Goal: Information Seeking & Learning: Check status

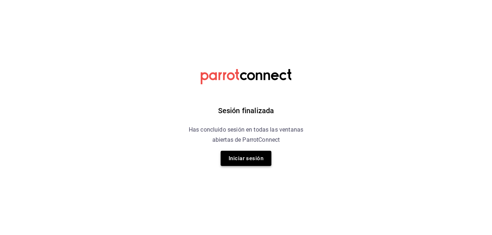
click at [238, 161] on button "Iniciar sesión" at bounding box center [246, 158] width 51 height 15
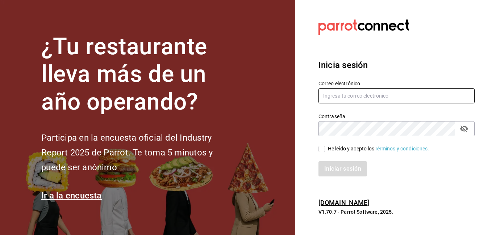
type input "[EMAIL_ADDRESS][DOMAIN_NAME]"
click at [322, 150] on input "He leído y acepto los Términos y condiciones." at bounding box center [321, 149] width 7 height 7
checkbox input "true"
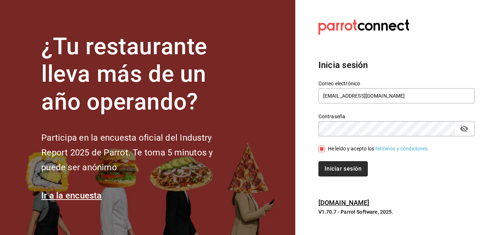
click at [334, 166] on button "Iniciar sesión" at bounding box center [342, 169] width 49 height 15
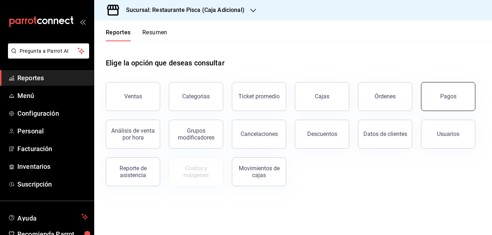
click at [442, 103] on button "Pagos" at bounding box center [448, 96] width 54 height 29
click at [442, 103] on html "Pregunta a Parrot AI Reportes Menú Configuración Personal Facturación Inventari…" at bounding box center [246, 117] width 492 height 235
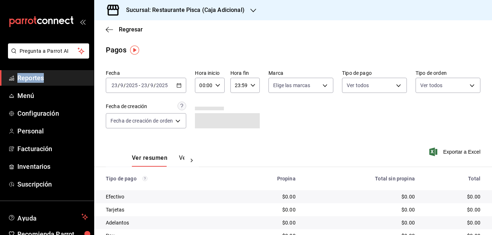
click at [307, 30] on div "Regresar" at bounding box center [293, 29] width 398 height 18
click at [176, 85] on div "[DATE] [DATE] - [DATE] [DATE]" at bounding box center [146, 85] width 80 height 15
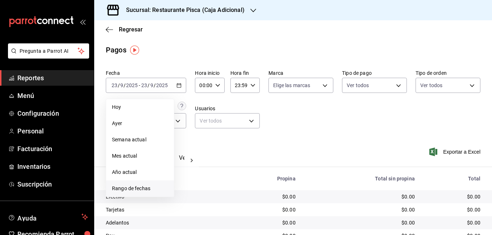
click at [143, 192] on span "Rango de fechas" at bounding box center [140, 189] width 56 height 8
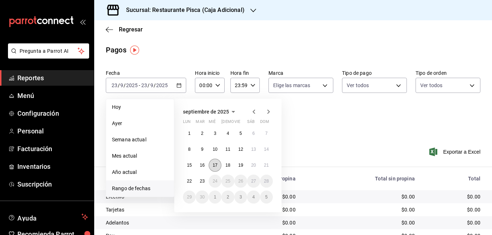
click at [213, 167] on abbr "17" at bounding box center [215, 165] width 5 height 5
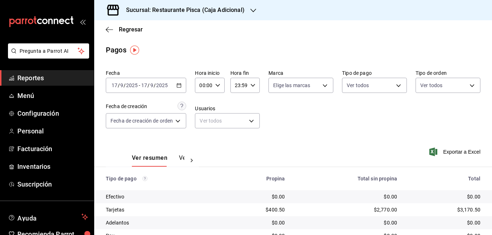
click at [179, 158] on button "Ver pagos" at bounding box center [192, 161] width 27 height 12
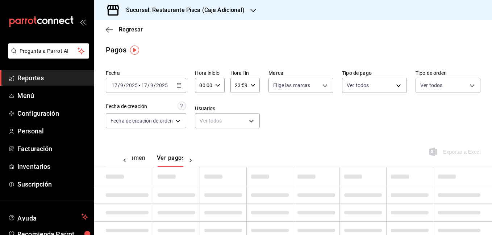
scroll to position [0, 21]
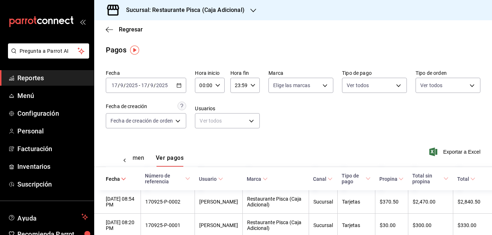
click at [272, 144] on div "Ver resumen Ver pagos Exportar a Excel" at bounding box center [293, 156] width 398 height 38
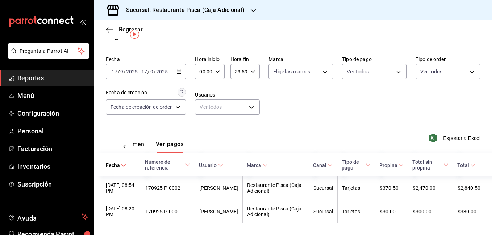
scroll to position [16, 0]
click at [179, 69] on icon "button" at bounding box center [178, 71] width 5 height 5
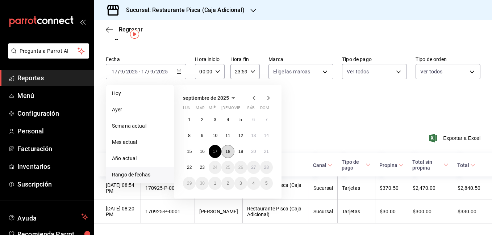
click at [228, 149] on abbr "18" at bounding box center [227, 151] width 5 height 5
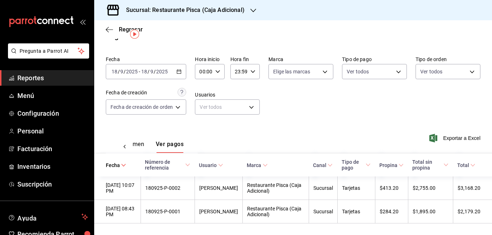
click at [278, 135] on div "Ver resumen Ver pagos Exportar a Excel" at bounding box center [293, 143] width 398 height 38
click at [180, 70] on \(Stroke\) "button" at bounding box center [179, 72] width 4 height 4
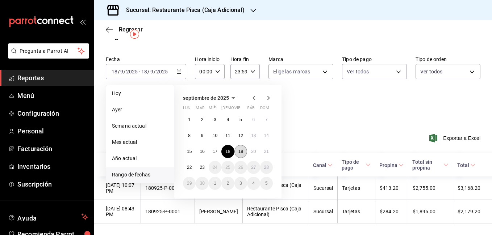
click at [240, 149] on abbr "19" at bounding box center [240, 151] width 5 height 5
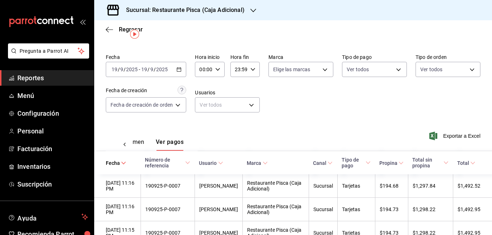
click at [261, 136] on div "Ver resumen Ver pagos Exportar a Excel" at bounding box center [293, 140] width 398 height 38
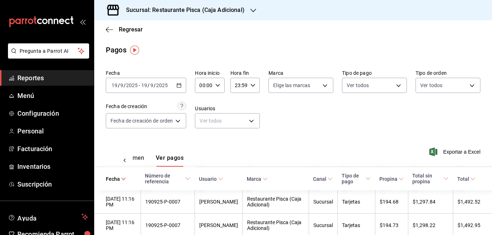
click at [371, 129] on div "Fecha 2025-09-19 19 / 9 / 2025 - 2025-09-19 19 / 9 / 2025 Hora inicio 00:00 Hor…" at bounding box center [293, 102] width 375 height 70
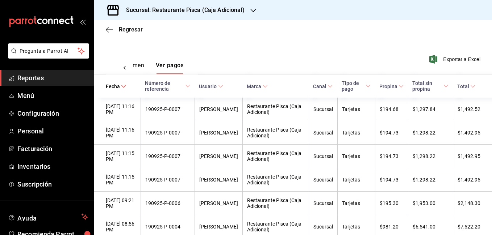
scroll to position [92, 0]
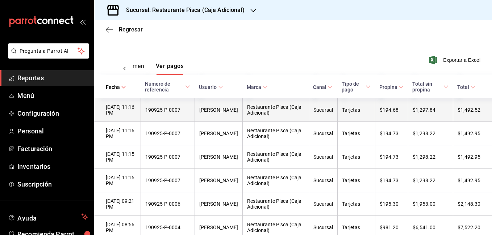
click at [346, 111] on div "Tarjetas" at bounding box center [356, 110] width 29 height 6
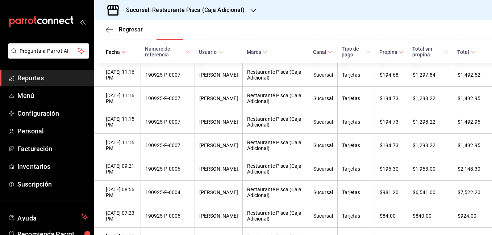
scroll to position [130, 0]
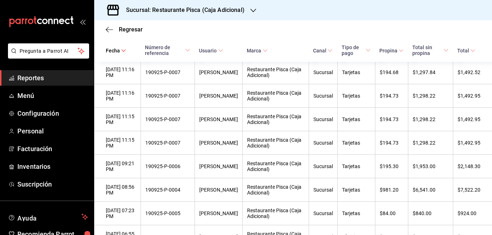
click at [264, 31] on div "Regresar" at bounding box center [293, 29] width 398 height 18
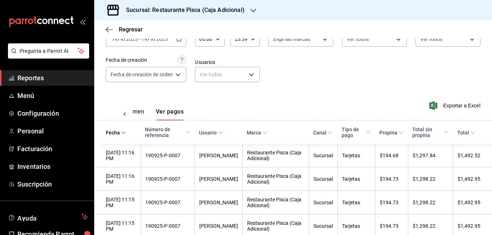
scroll to position [0, 0]
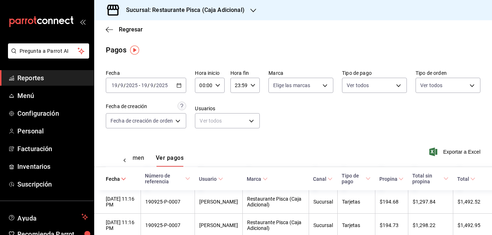
click at [180, 86] on icon "button" at bounding box center [178, 85] width 5 height 5
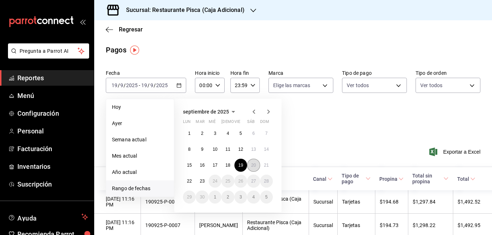
click at [258, 161] on button "20" at bounding box center [253, 165] width 13 height 13
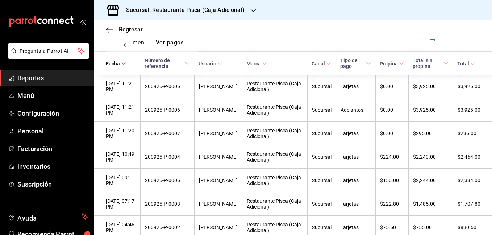
scroll to position [111, 0]
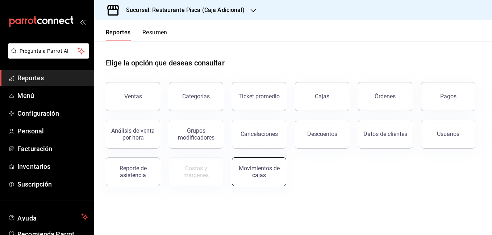
click at [264, 180] on button "Movimientos de cajas" at bounding box center [259, 172] width 54 height 29
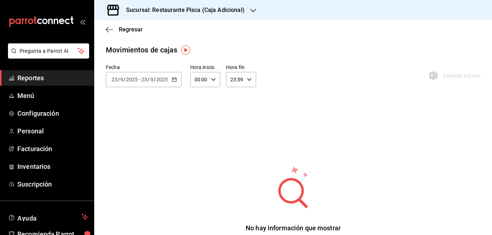
click at [174, 83] on div "[DATE] [DATE] - [DATE] [DATE]" at bounding box center [144, 79] width 76 height 15
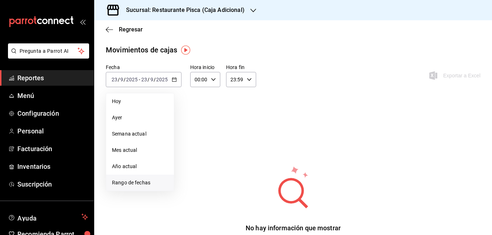
click at [144, 183] on span "Rango de fechas" at bounding box center [140, 183] width 56 height 8
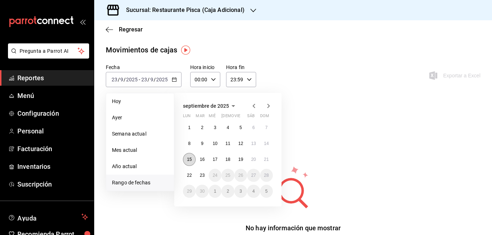
click at [192, 162] on button "15" at bounding box center [189, 159] width 13 height 13
click at [267, 161] on abbr "21" at bounding box center [266, 159] width 5 height 5
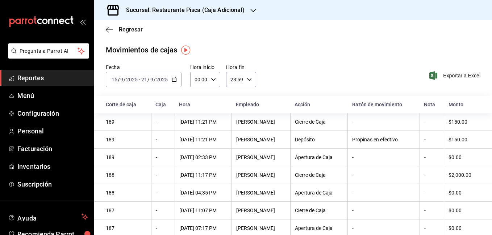
click at [371, 80] on div "Fecha 2025-09-15 15 / 9 / 2025 - 2025-09-21 21 / 9 / 2025 Hora inicio 00:00 Hor…" at bounding box center [293, 80] width 398 height 32
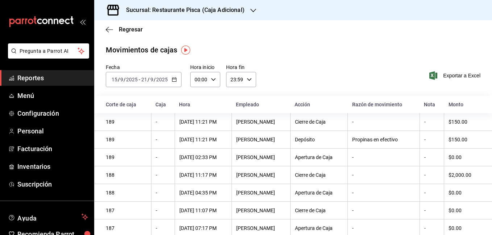
click at [172, 80] on icon "button" at bounding box center [174, 79] width 5 height 5
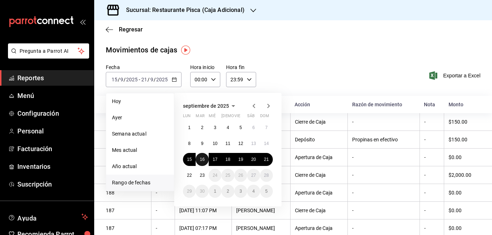
click at [203, 157] on button "16" at bounding box center [202, 159] width 13 height 13
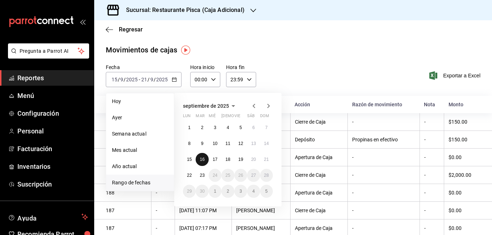
click at [203, 158] on abbr "16" at bounding box center [202, 159] width 5 height 5
click at [203, 158] on div "20/09/2025 02:33 PM" at bounding box center [203, 158] width 48 height 6
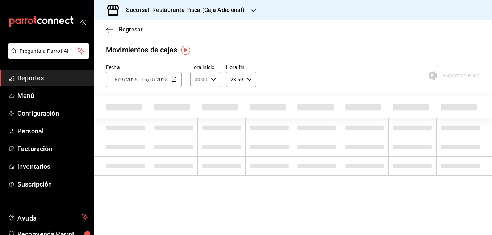
drag, startPoint x: 203, startPoint y: 158, endPoint x: 221, endPoint y: 46, distance: 113.8
click at [221, 46] on div "Movimientos de cajas" at bounding box center [293, 50] width 375 height 11
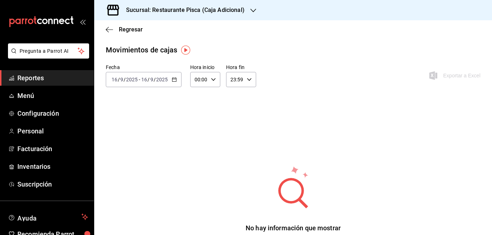
click at [176, 78] on icon "button" at bounding box center [174, 79] width 5 height 5
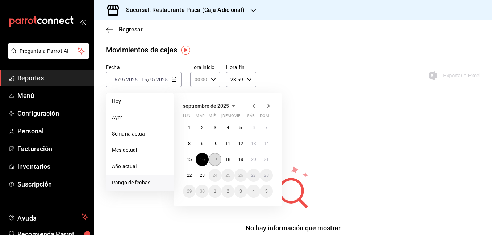
click at [214, 158] on abbr "17" at bounding box center [215, 159] width 5 height 5
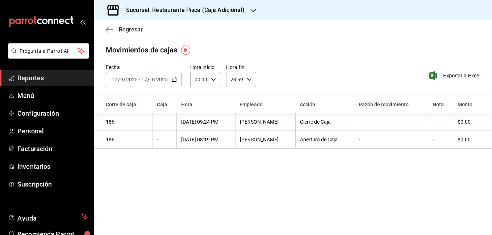
click at [130, 29] on span "Regresar" at bounding box center [131, 29] width 24 height 7
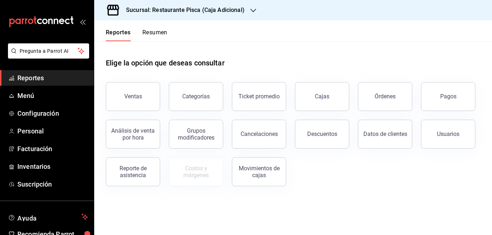
click at [268, 66] on div "Elige la opción que deseas consultar" at bounding box center [293, 57] width 375 height 32
click at [378, 96] on div "Órdenes" at bounding box center [385, 96] width 21 height 7
click at [378, 96] on html "Pregunta a Parrot AI Reportes Menú Configuración Personal Facturación Inventari…" at bounding box center [246, 117] width 492 height 235
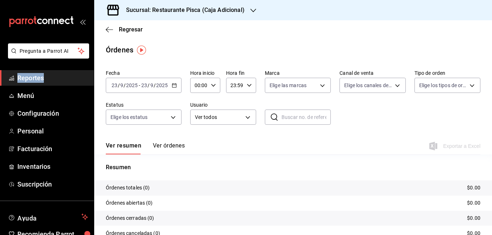
click at [175, 85] on \(Stroke\) "button" at bounding box center [174, 85] width 4 height 0
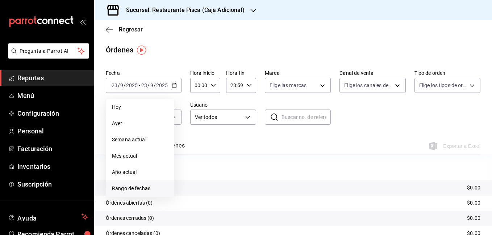
click at [145, 187] on span "Rango de fechas" at bounding box center [140, 189] width 56 height 8
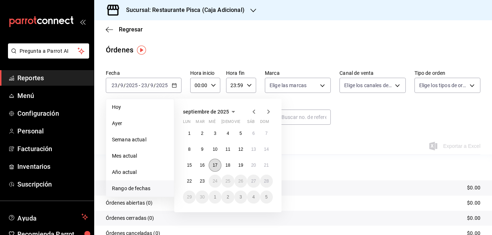
click at [220, 163] on button "17" at bounding box center [215, 165] width 13 height 13
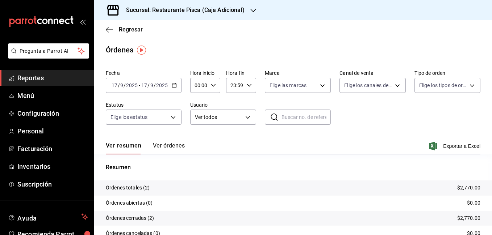
click at [372, 125] on div "Fecha 2025-09-17 17 / 9 / 2025 - 2025-09-17 17 / 9 / 2025 Hora inicio 00:00 Hor…" at bounding box center [293, 100] width 375 height 67
click at [165, 150] on button "Ver órdenes" at bounding box center [169, 148] width 32 height 12
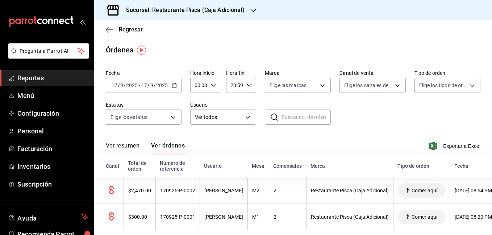
click at [371, 142] on div "Ver resumen Ver órdenes Exportar a Excel" at bounding box center [293, 144] width 375 height 21
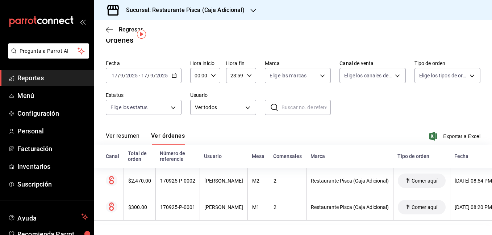
scroll to position [16, 0]
click at [176, 73] on icon "button" at bounding box center [174, 75] width 5 height 5
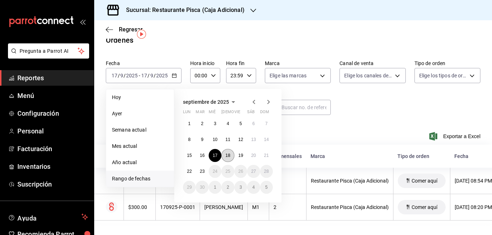
click at [229, 153] on abbr "18" at bounding box center [227, 155] width 5 height 5
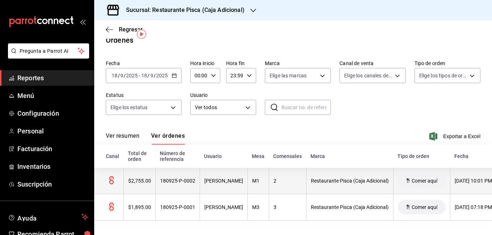
click at [162, 180] on th "180925-P-0002" at bounding box center [177, 181] width 44 height 26
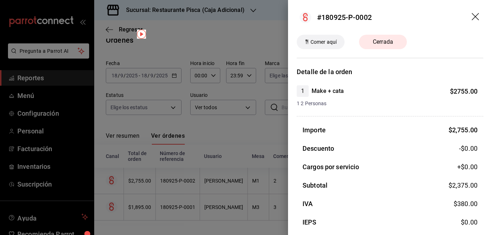
click at [261, 129] on div at bounding box center [246, 117] width 492 height 235
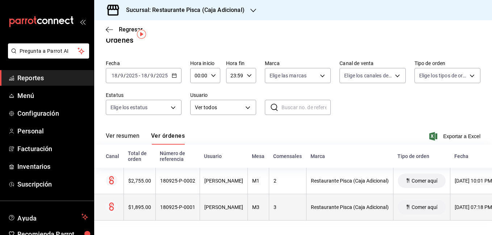
click at [144, 205] on div "$1,895.00" at bounding box center [139, 208] width 23 height 6
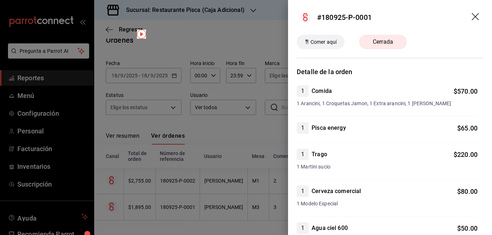
click at [238, 118] on div at bounding box center [246, 117] width 492 height 235
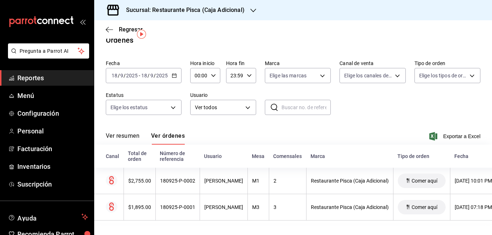
click at [177, 68] on div "2025-09-18 18 / 9 / 2025 - 2025-09-18 18 / 9 / 2025" at bounding box center [144, 75] width 76 height 15
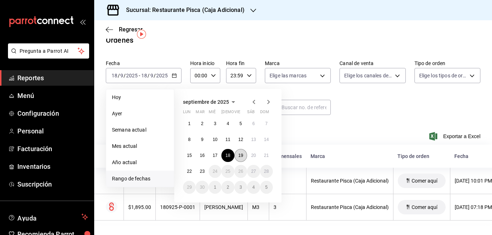
click at [239, 149] on button "19" at bounding box center [240, 155] width 13 height 13
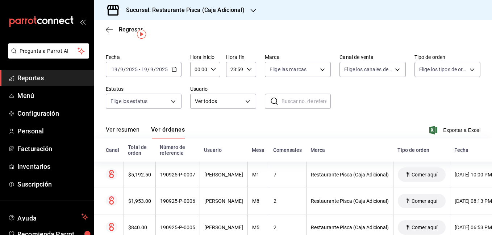
click at [294, 125] on div "Ver resumen Ver órdenes Exportar a Excel" at bounding box center [293, 128] width 375 height 21
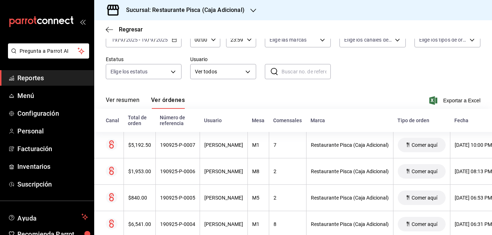
scroll to position [31, 0]
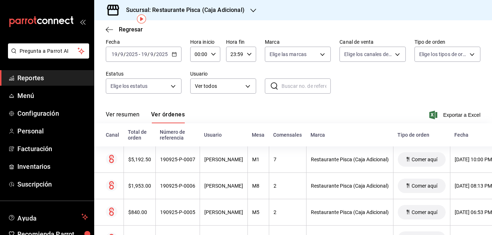
click at [263, 114] on div "Ver resumen Ver órdenes Exportar a Excel" at bounding box center [293, 113] width 375 height 21
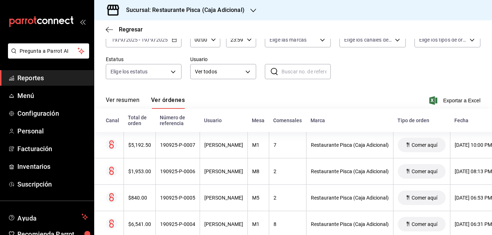
scroll to position [60, 0]
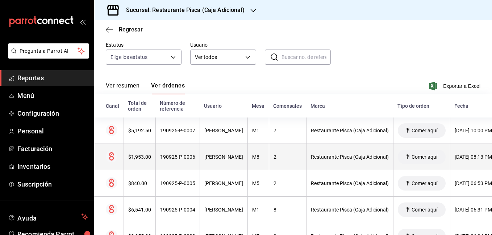
click at [137, 153] on th "$1,953.00" at bounding box center [140, 157] width 32 height 26
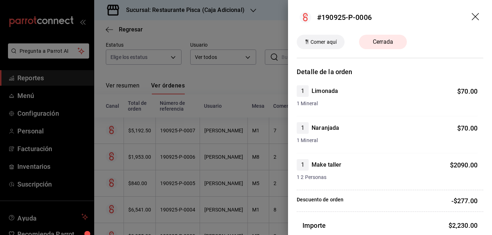
click at [237, 145] on div at bounding box center [246, 117] width 492 height 235
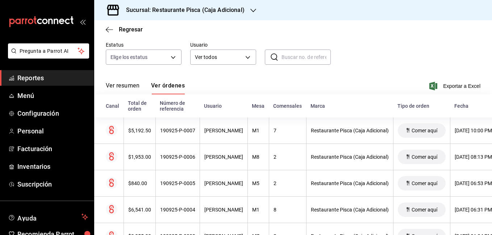
click at [335, 89] on div "Ver resumen Ver órdenes Exportar a Excel" at bounding box center [293, 84] width 375 height 21
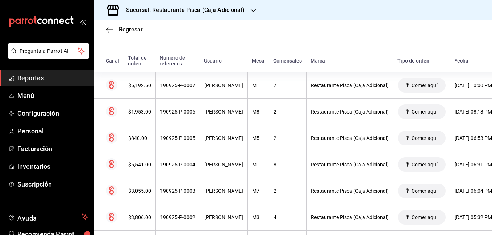
scroll to position [148, 0]
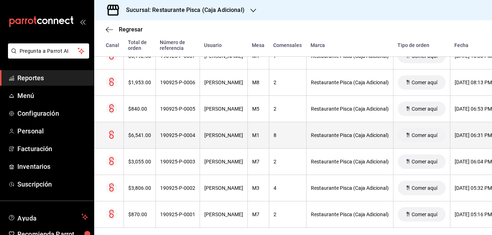
click at [148, 135] on div "$6,541.00" at bounding box center [139, 136] width 23 height 6
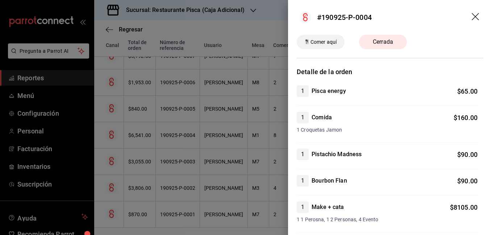
click at [251, 158] on div at bounding box center [246, 117] width 492 height 235
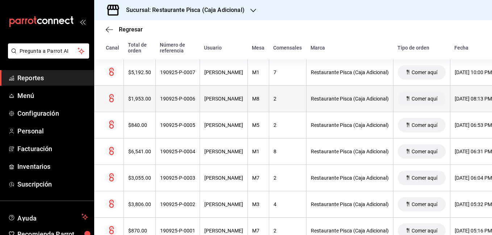
scroll to position [119, 0]
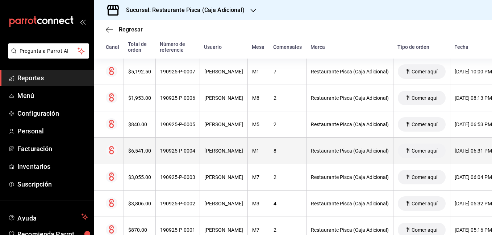
click at [142, 162] on th "$6,541.00" at bounding box center [140, 151] width 32 height 26
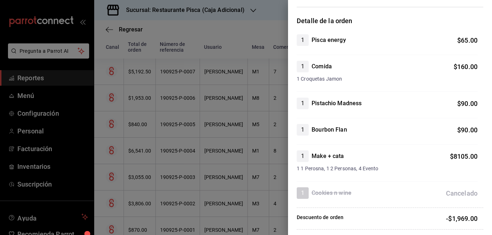
scroll to position [52, 0]
click at [156, 149] on div at bounding box center [246, 117] width 492 height 235
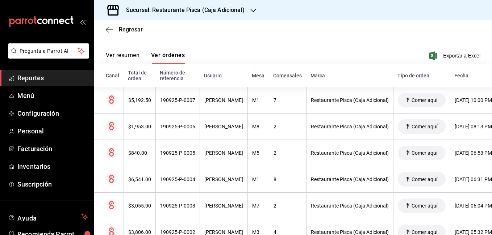
scroll to position [90, 0]
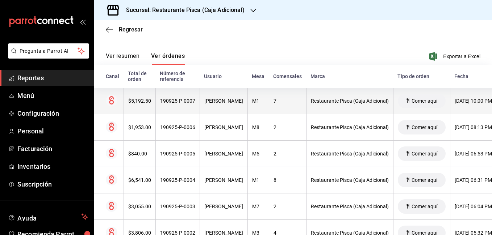
click at [209, 107] on th "Zu Delgado" at bounding box center [224, 101] width 48 height 26
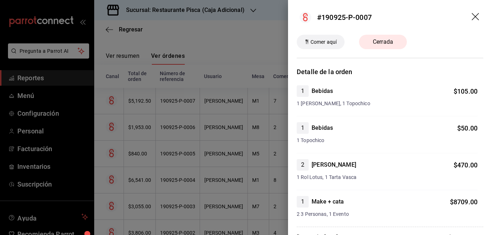
click at [260, 148] on div at bounding box center [246, 117] width 492 height 235
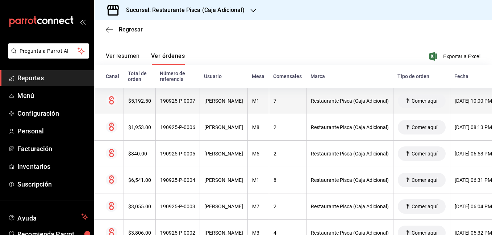
click at [311, 99] on div "Restaurante Pisca (Caja Adicional)" at bounding box center [350, 101] width 78 height 6
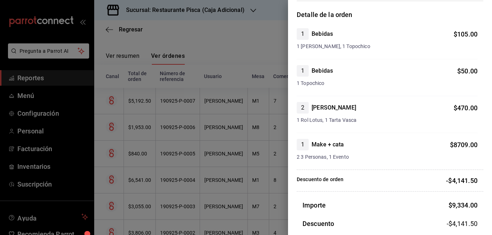
scroll to position [57, 0]
click at [238, 52] on div at bounding box center [246, 117] width 492 height 235
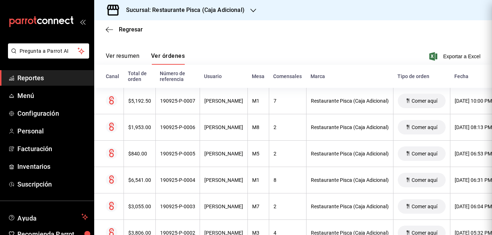
scroll to position [0, 0]
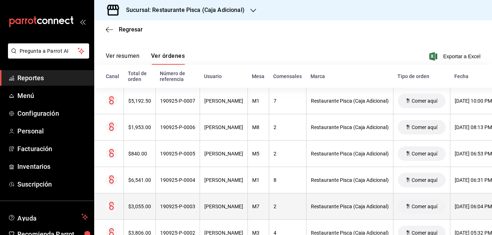
click at [227, 207] on div "Carlos vit" at bounding box center [223, 207] width 39 height 6
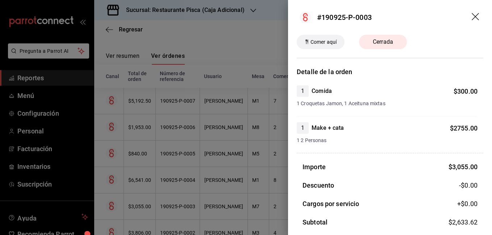
click at [169, 170] on div at bounding box center [246, 117] width 492 height 235
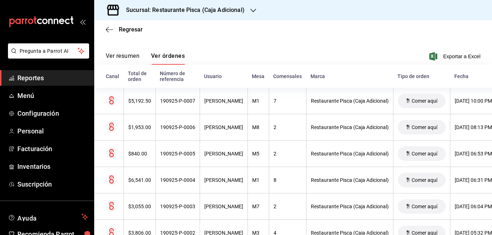
click at [300, 30] on div "Regresar" at bounding box center [293, 29] width 398 height 18
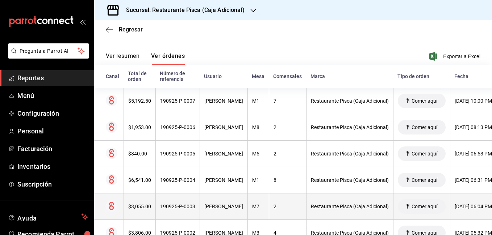
click at [148, 206] on div "$3,055.00" at bounding box center [139, 207] width 23 height 6
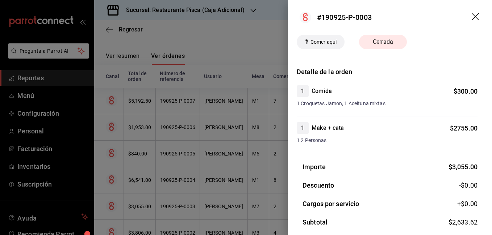
click at [238, 160] on div at bounding box center [246, 117] width 492 height 235
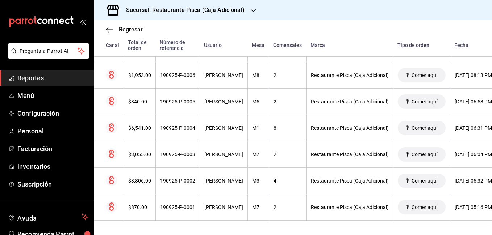
scroll to position [162, 0]
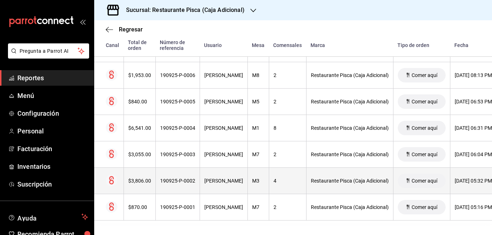
click at [180, 180] on th "190925-P-0002" at bounding box center [177, 181] width 44 height 26
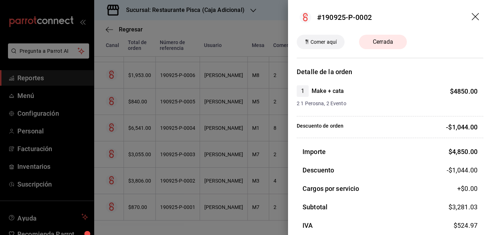
click at [116, 175] on div at bounding box center [246, 117] width 492 height 235
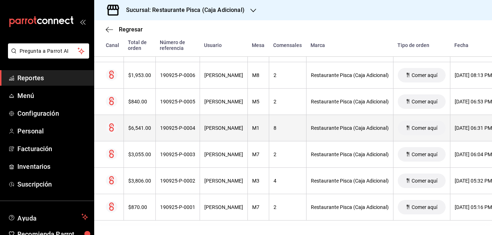
click at [160, 125] on div "190925-P-0004" at bounding box center [177, 128] width 35 height 6
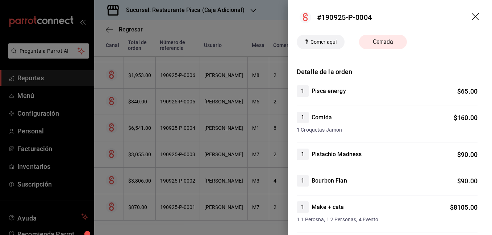
click at [177, 195] on div at bounding box center [246, 117] width 492 height 235
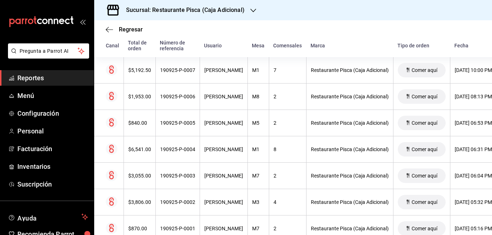
scroll to position [113, 0]
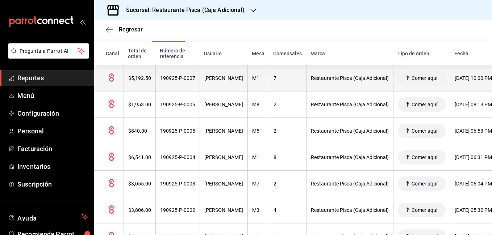
click at [145, 75] on th "$5,192.50" at bounding box center [140, 78] width 32 height 26
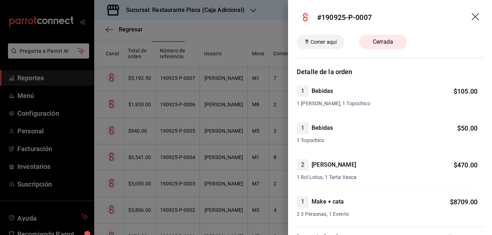
click at [225, 165] on div at bounding box center [246, 117] width 492 height 235
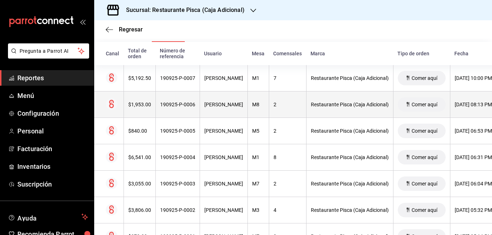
click at [133, 102] on th "$1,953.00" at bounding box center [140, 105] width 32 height 26
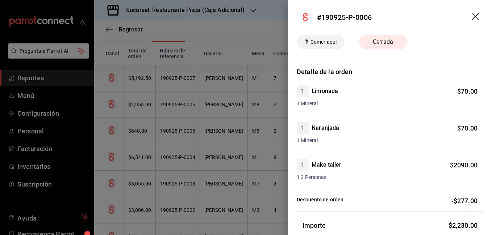
click at [241, 161] on div at bounding box center [246, 117] width 492 height 235
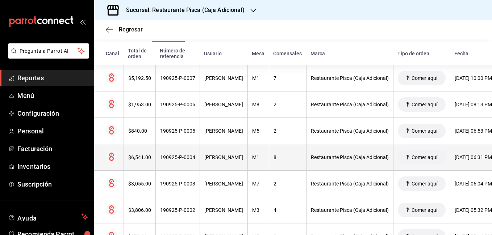
click at [134, 157] on div "$6,541.00" at bounding box center [139, 158] width 23 height 6
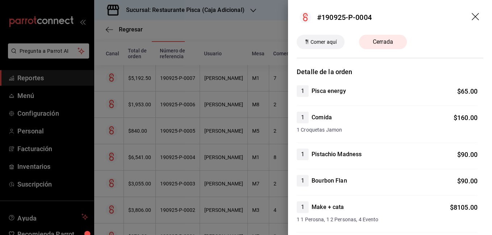
click at [162, 178] on div at bounding box center [246, 117] width 492 height 235
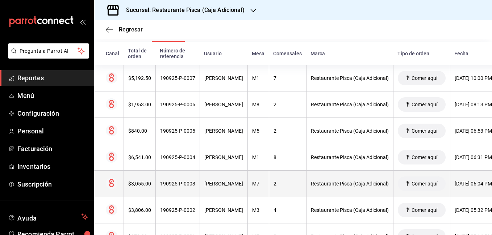
click at [141, 182] on div "$3,055.00" at bounding box center [139, 184] width 23 height 6
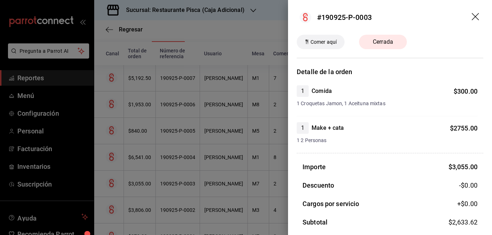
click at [212, 95] on div at bounding box center [246, 117] width 492 height 235
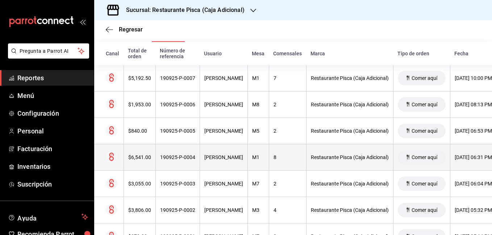
click at [155, 157] on th "190925-P-0004" at bounding box center [177, 158] width 44 height 26
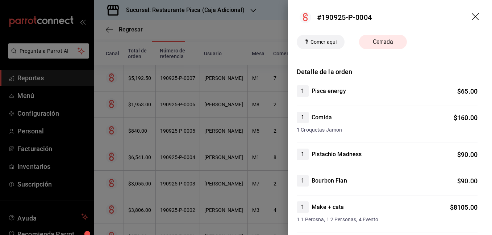
click at [214, 158] on div at bounding box center [246, 117] width 492 height 235
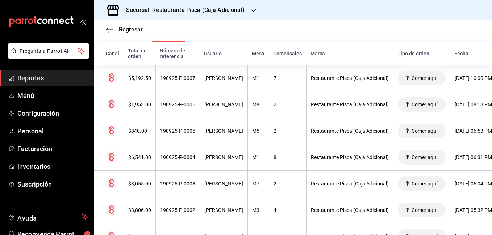
scroll to position [0, 0]
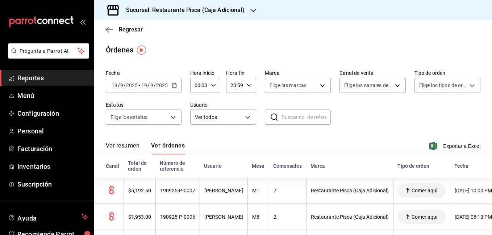
click at [173, 86] on icon "button" at bounding box center [174, 85] width 5 height 5
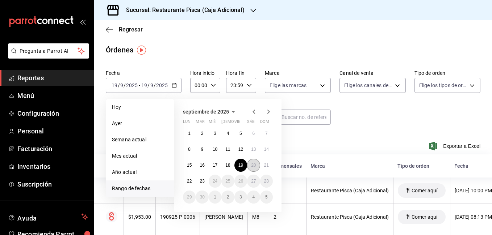
click at [253, 160] on button "20" at bounding box center [253, 165] width 13 height 13
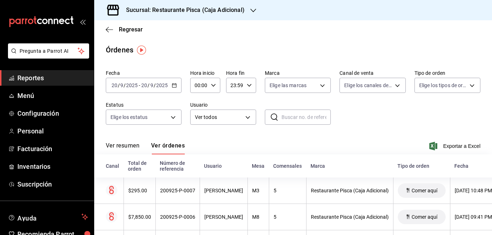
click at [197, 137] on div "Ver resumen Ver órdenes Exportar a Excel" at bounding box center [293, 144] width 375 height 21
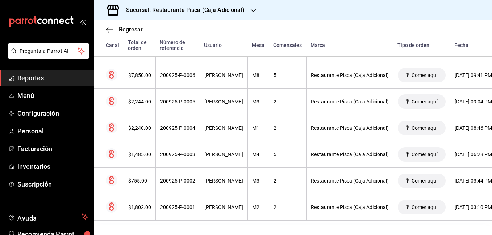
scroll to position [162, 0]
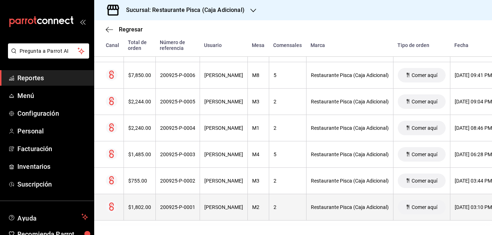
click at [142, 205] on div "$1,802.00" at bounding box center [139, 208] width 23 height 6
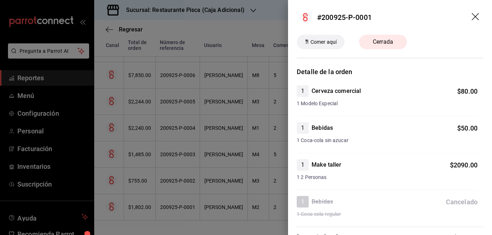
click at [233, 168] on div at bounding box center [246, 117] width 492 height 235
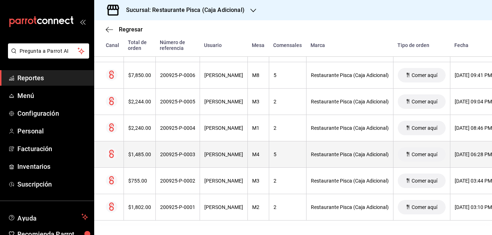
click at [152, 150] on th "$1,485.00" at bounding box center [140, 155] width 32 height 26
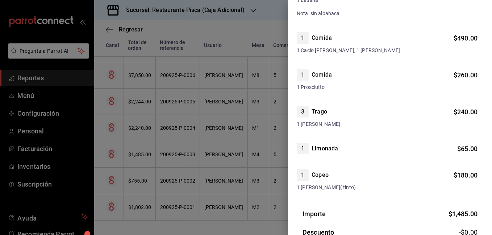
scroll to position [160, 0]
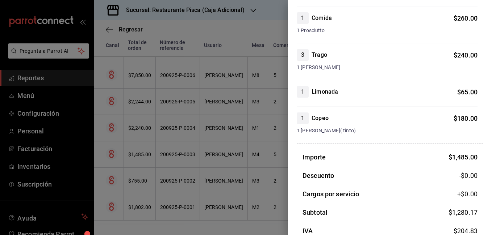
click at [175, 164] on div at bounding box center [246, 117] width 492 height 235
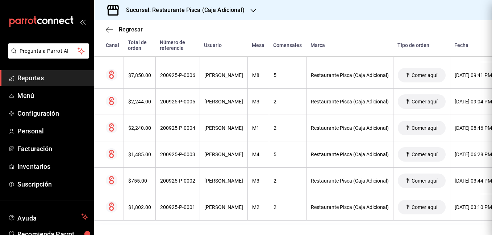
scroll to position [0, 0]
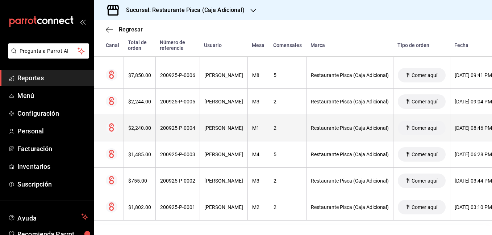
click at [145, 125] on div "$2,240.00" at bounding box center [139, 128] width 23 height 6
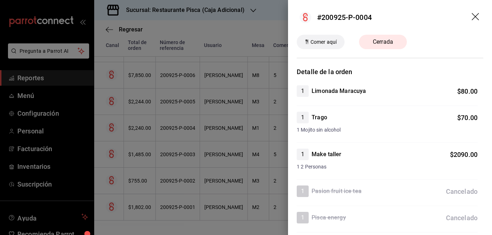
click at [231, 125] on div at bounding box center [246, 117] width 492 height 235
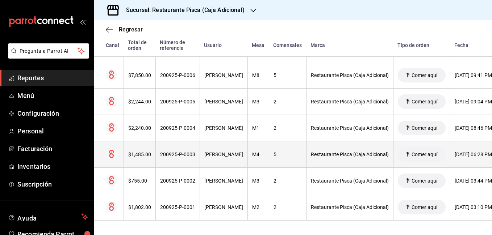
click at [145, 152] on div "$1,485.00" at bounding box center [139, 155] width 23 height 6
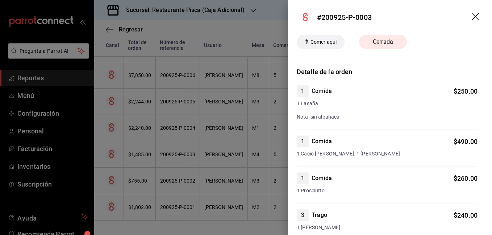
click at [224, 162] on div at bounding box center [246, 117] width 492 height 235
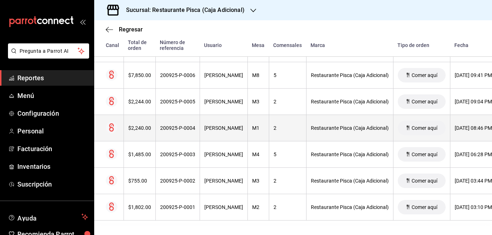
click at [154, 125] on th "$2,240.00" at bounding box center [140, 128] width 32 height 26
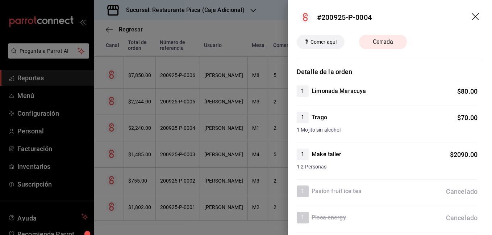
click at [198, 157] on div at bounding box center [246, 117] width 492 height 235
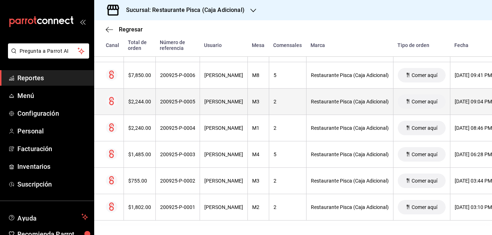
click at [153, 101] on th "$2,244.00" at bounding box center [140, 102] width 32 height 26
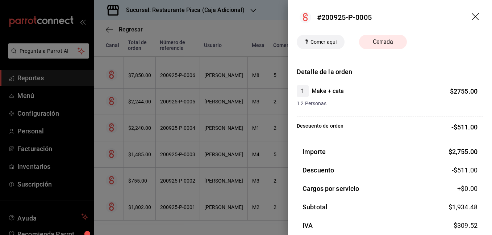
click at [228, 131] on div at bounding box center [246, 117] width 492 height 235
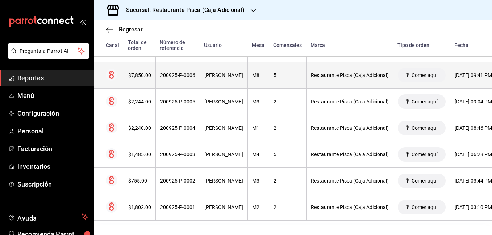
click at [157, 71] on th "200925-P-0006" at bounding box center [177, 75] width 44 height 26
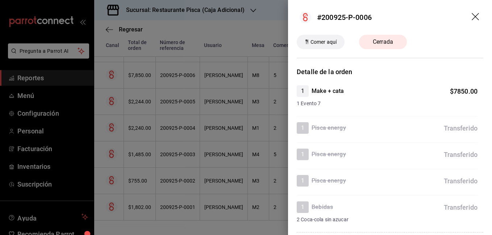
click at [183, 90] on div at bounding box center [246, 117] width 492 height 235
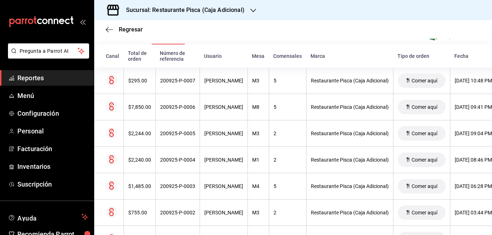
scroll to position [109, 0]
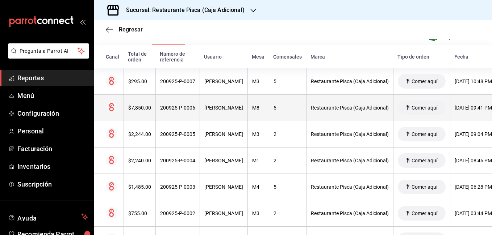
click at [164, 115] on th "200925-P-0006" at bounding box center [177, 108] width 44 height 26
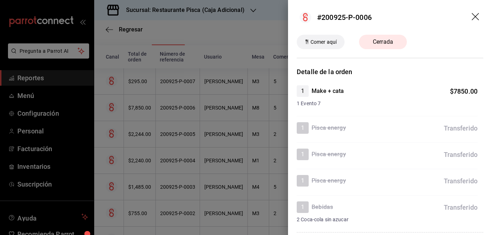
click at [193, 147] on div at bounding box center [246, 117] width 492 height 235
